Goal: Information Seeking & Learning: Check status

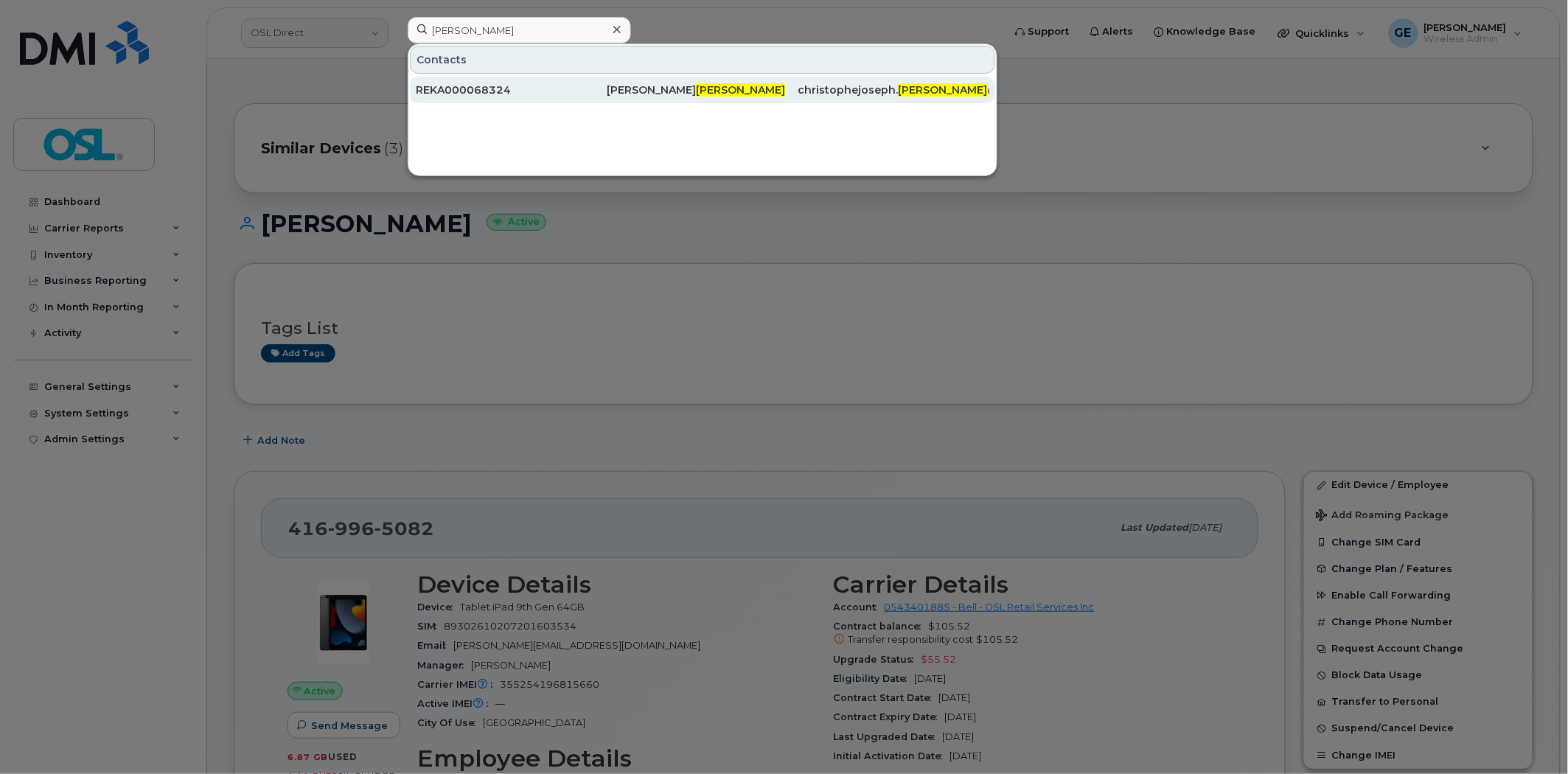
type input "dickey"
drag, startPoint x: 615, startPoint y: 94, endPoint x: 639, endPoint y: 86, distance: 25.3
click at [615, 94] on div "Christophe Dickey" at bounding box center [702, 89] width 191 height 14
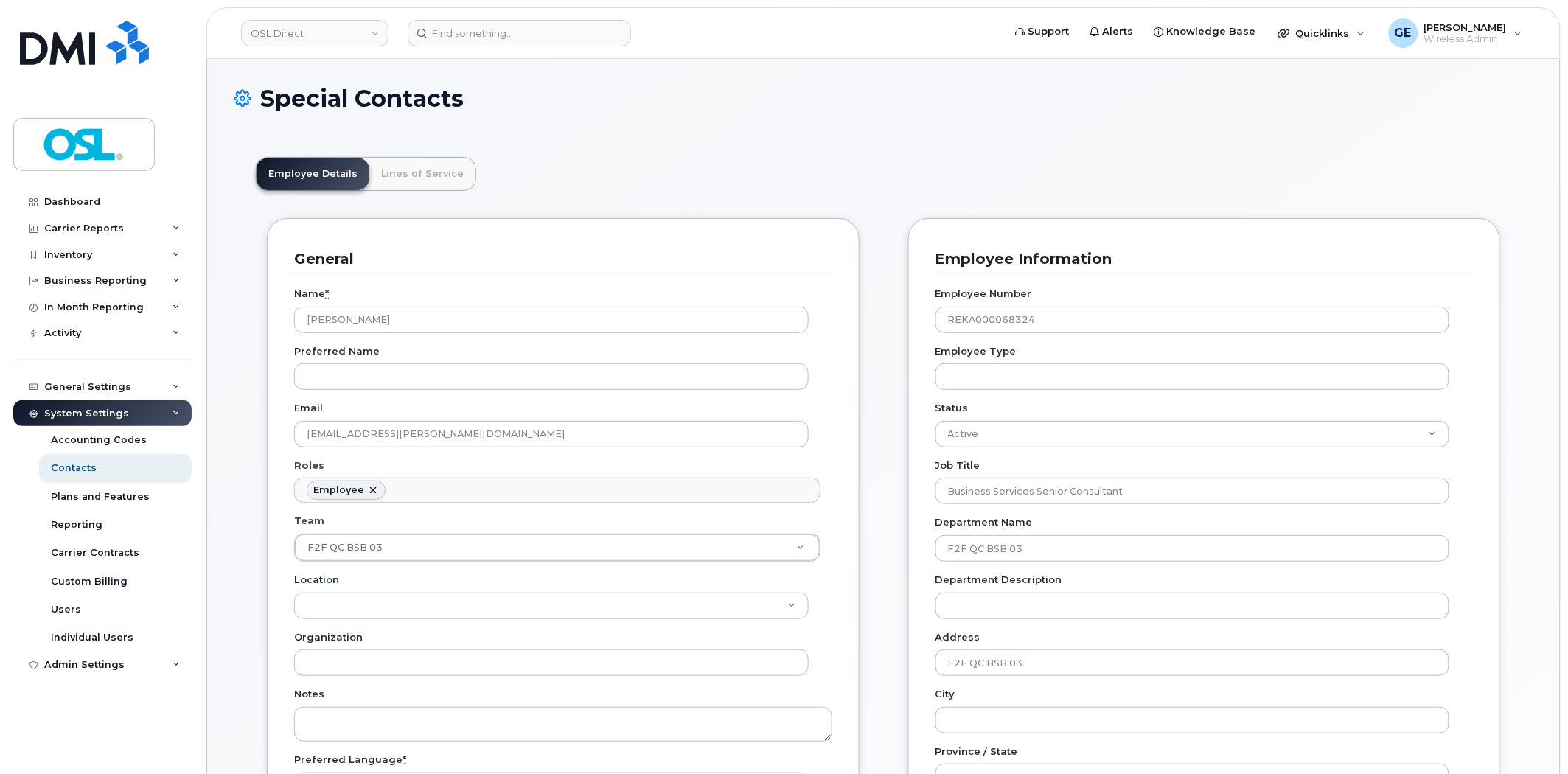
scroll to position [44, 0]
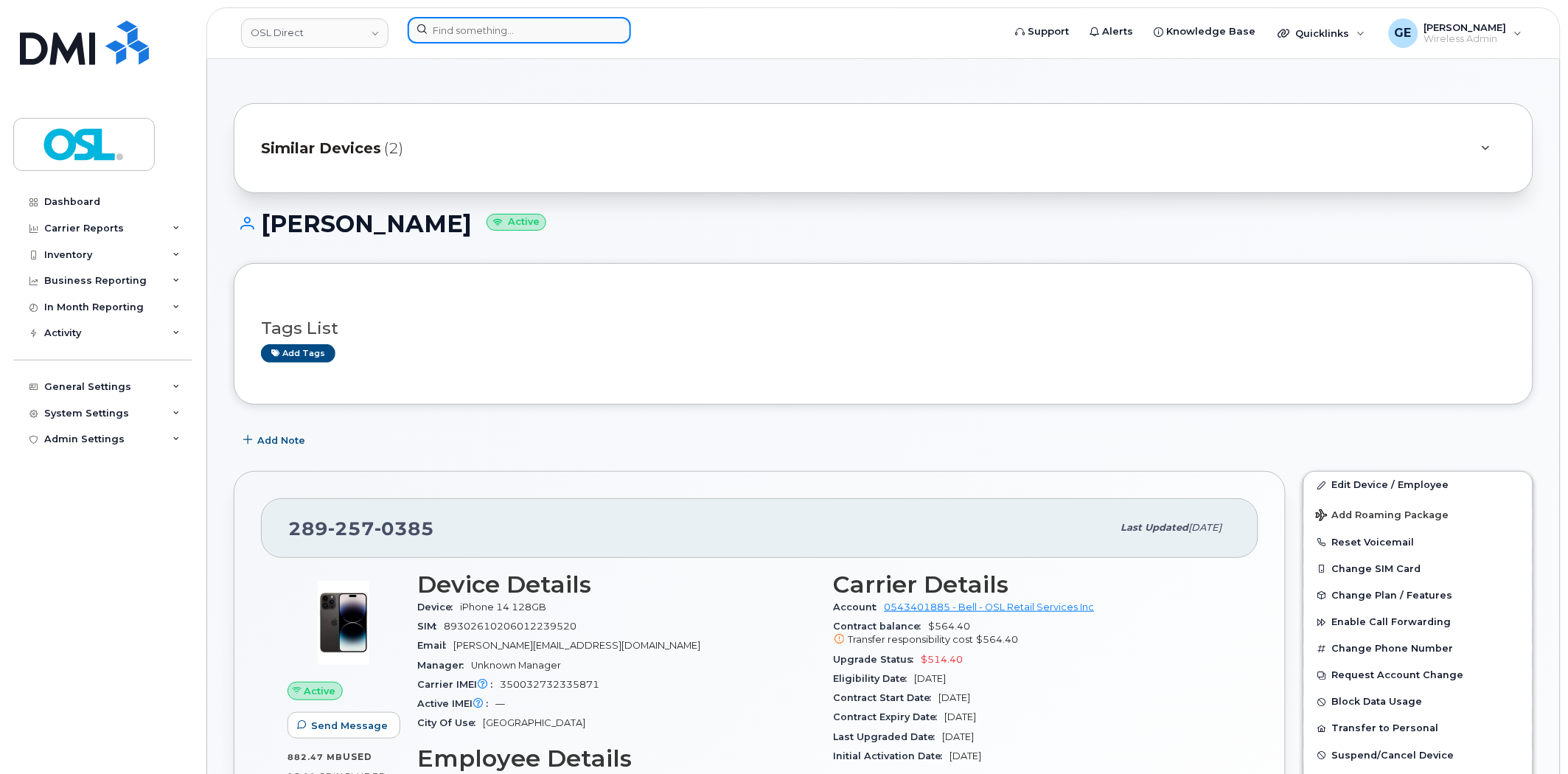
click at [480, 21] on input at bounding box center [520, 30] width 224 height 27
paste input "5142082784"
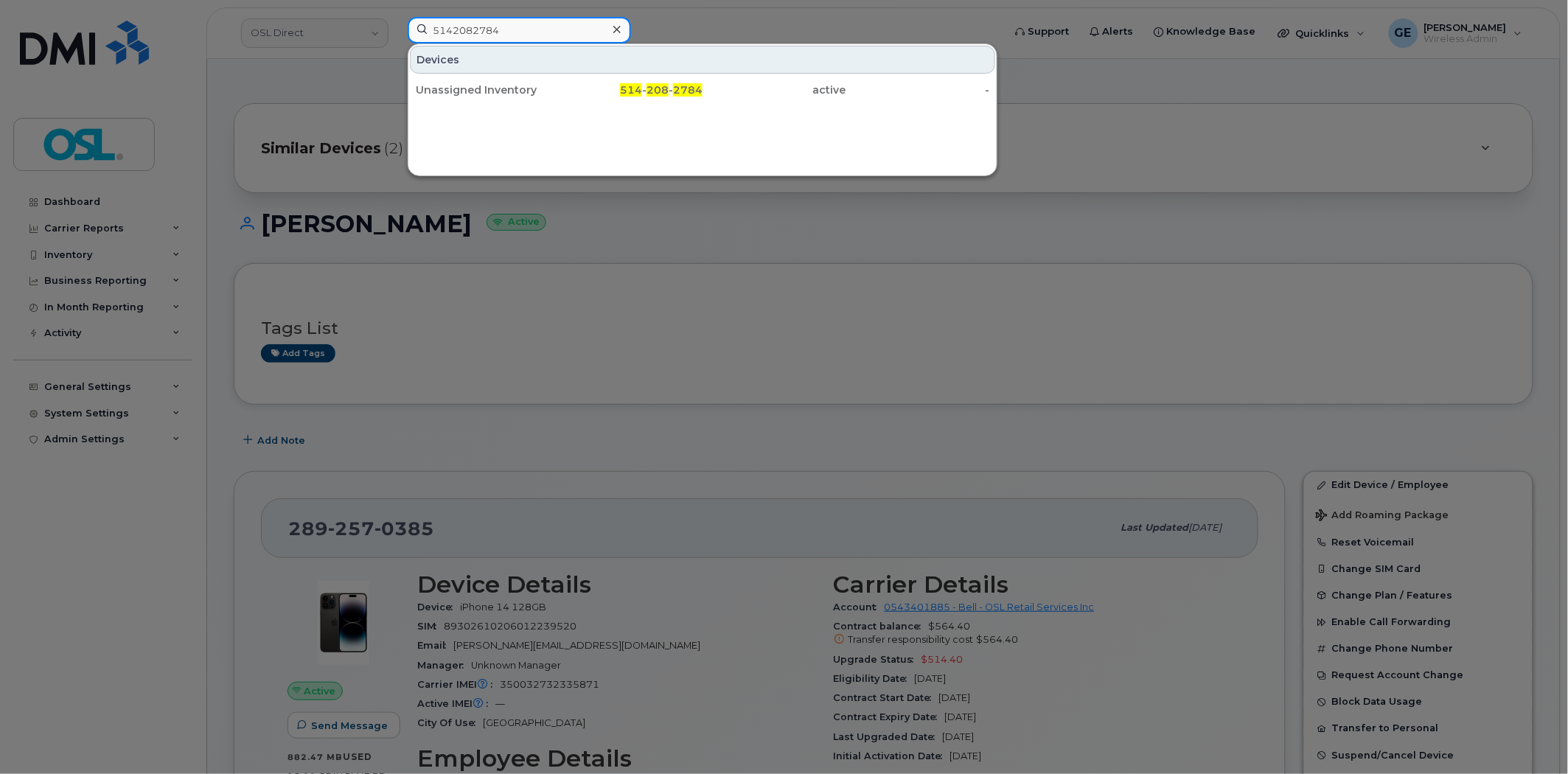
type input "5142082784"
click at [531, 90] on div "Unassigned Inventory" at bounding box center [488, 89] width 144 height 14
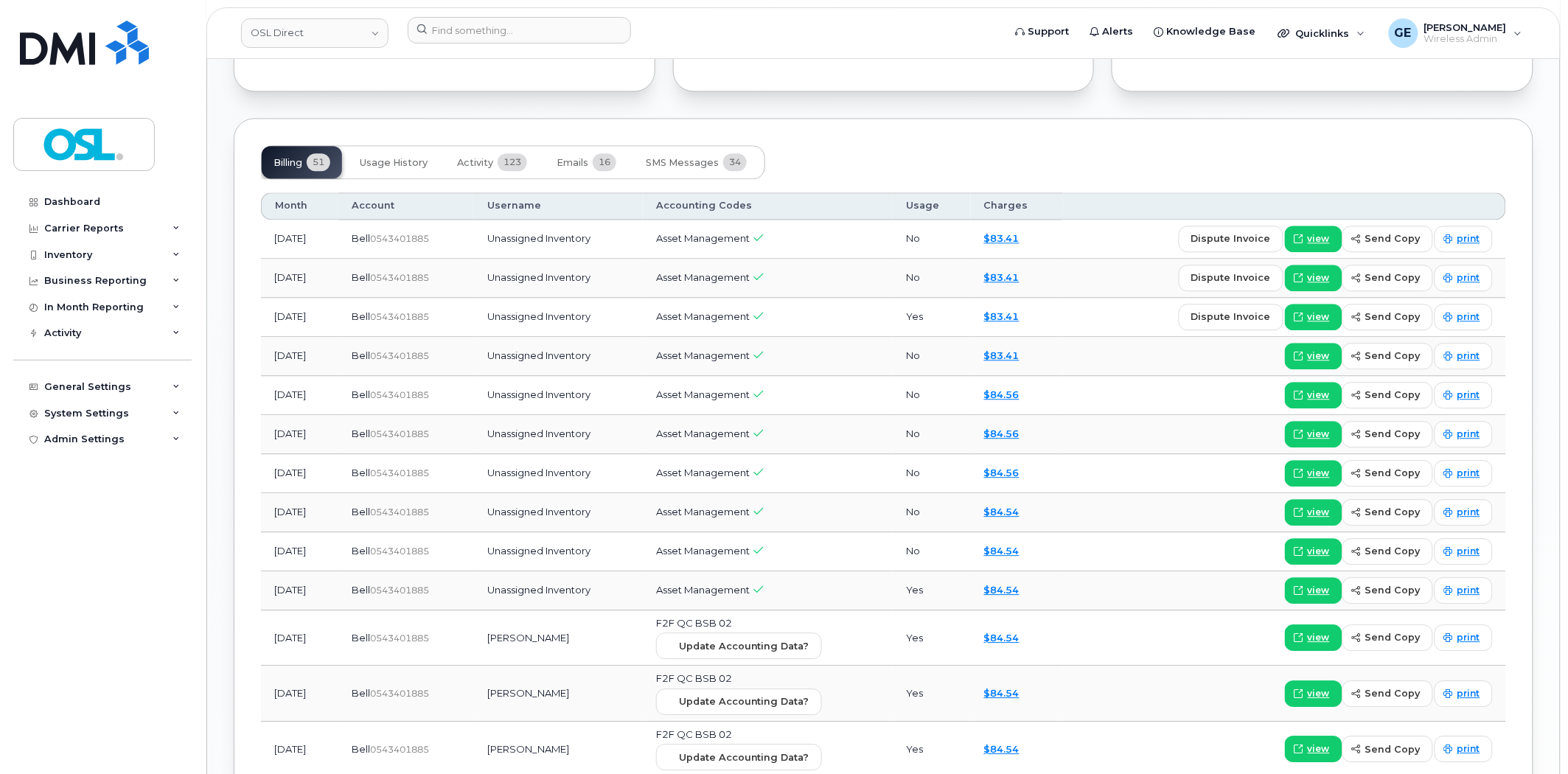
scroll to position [1146, 0]
click at [484, 157] on span "Activity" at bounding box center [475, 161] width 36 height 12
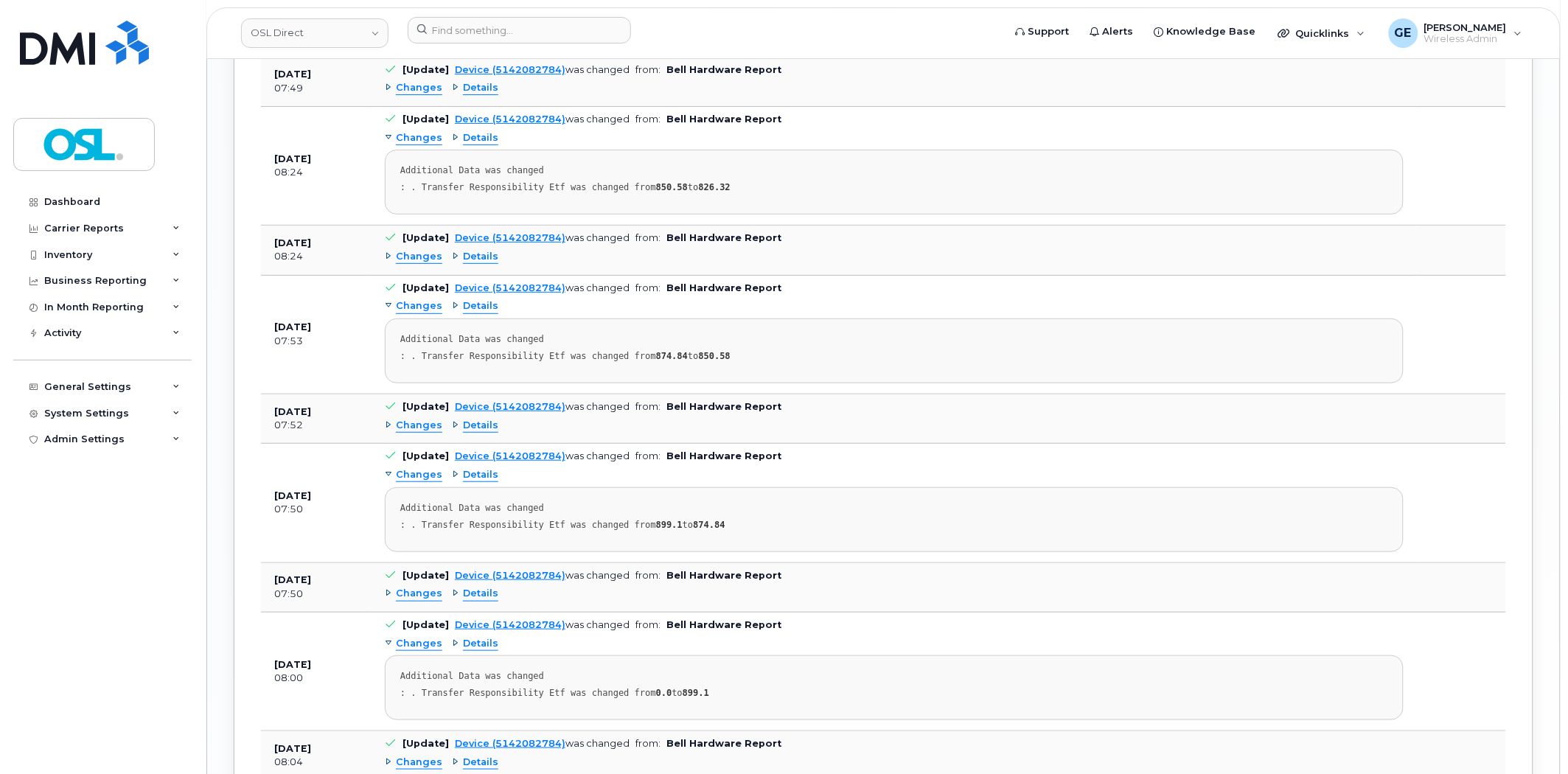
scroll to position [2129, 0]
